Goal: Task Accomplishment & Management: Complete application form

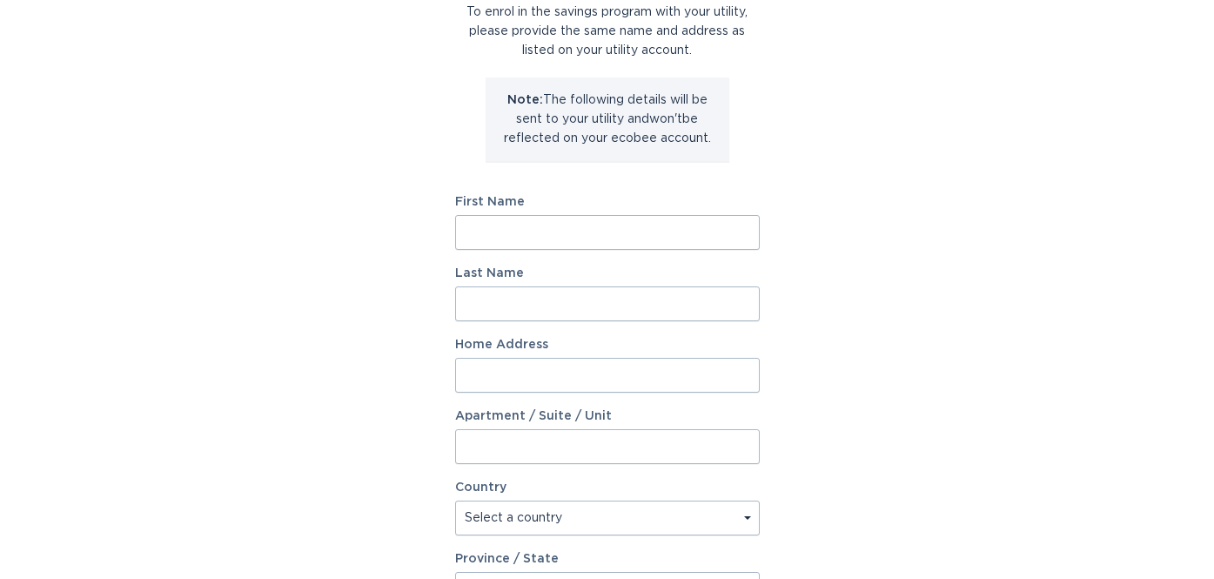
scroll to position [167, 0]
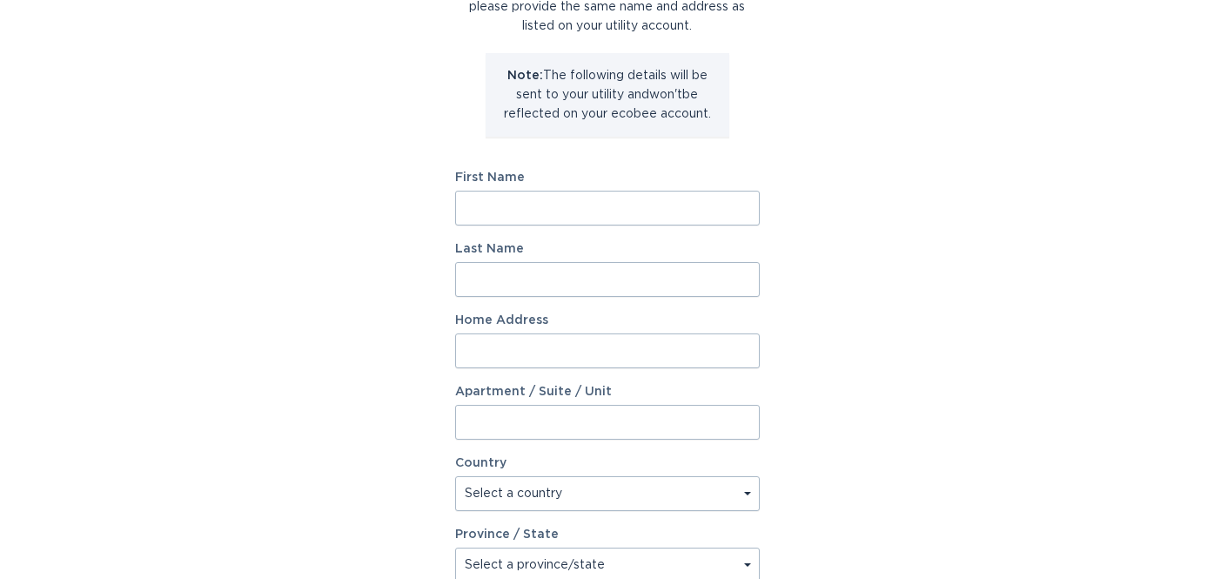
click at [565, 210] on input "First Name" at bounding box center [607, 208] width 305 height 35
type input "[PERSON_NAME]"
type input "[STREET_ADDRESS]"
select select "US"
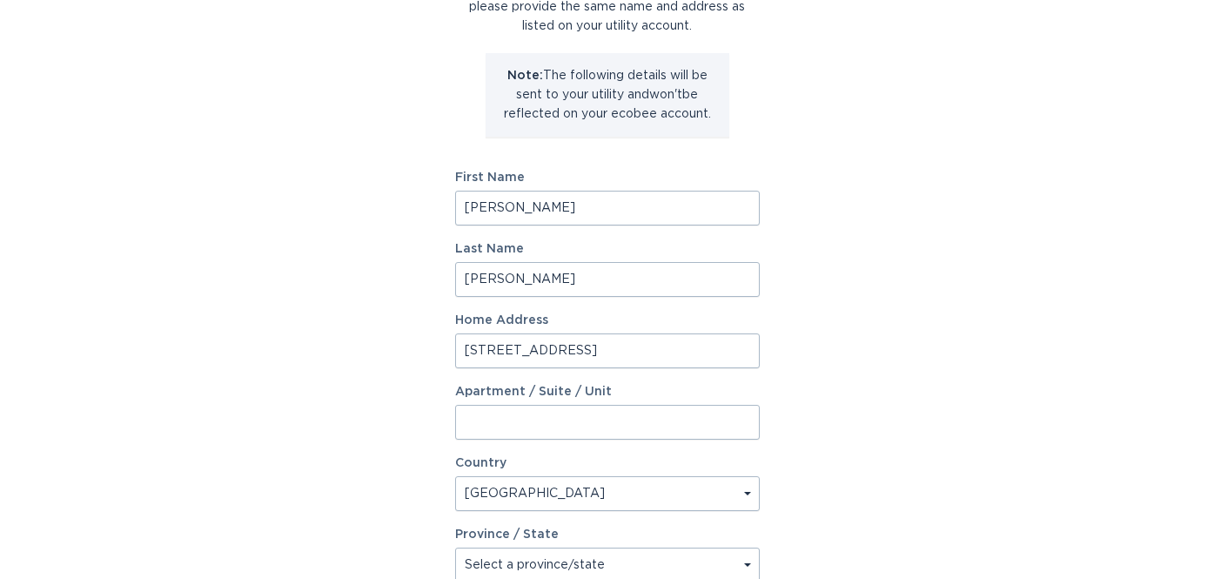
type input "Woodbury"
type input "55125"
select select "MN"
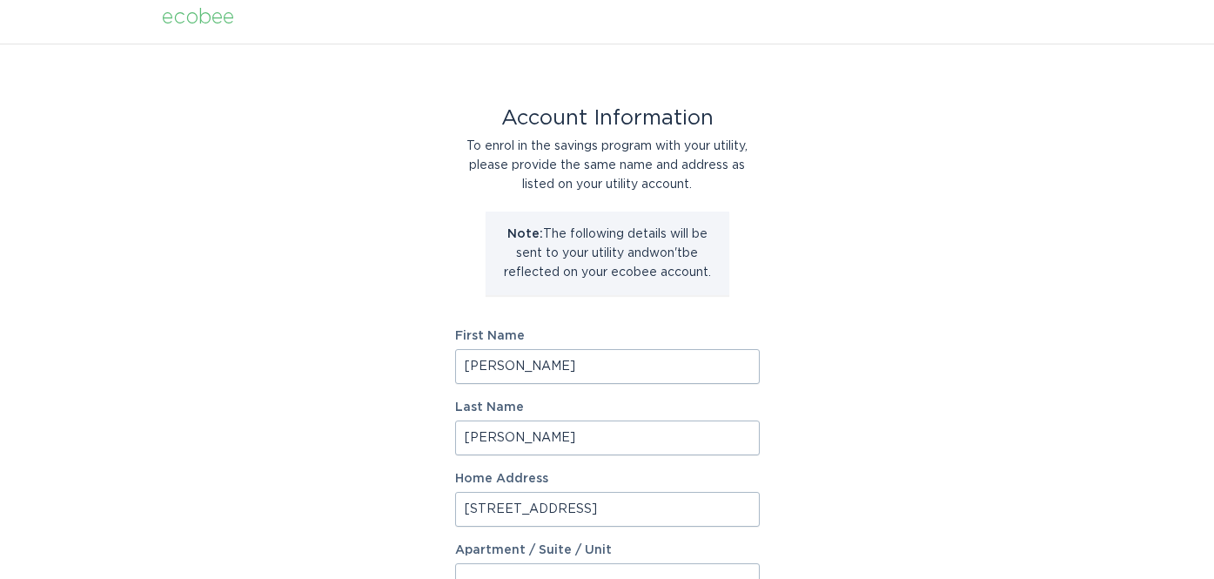
scroll to position [0, 0]
